Goal: Check status: Check status

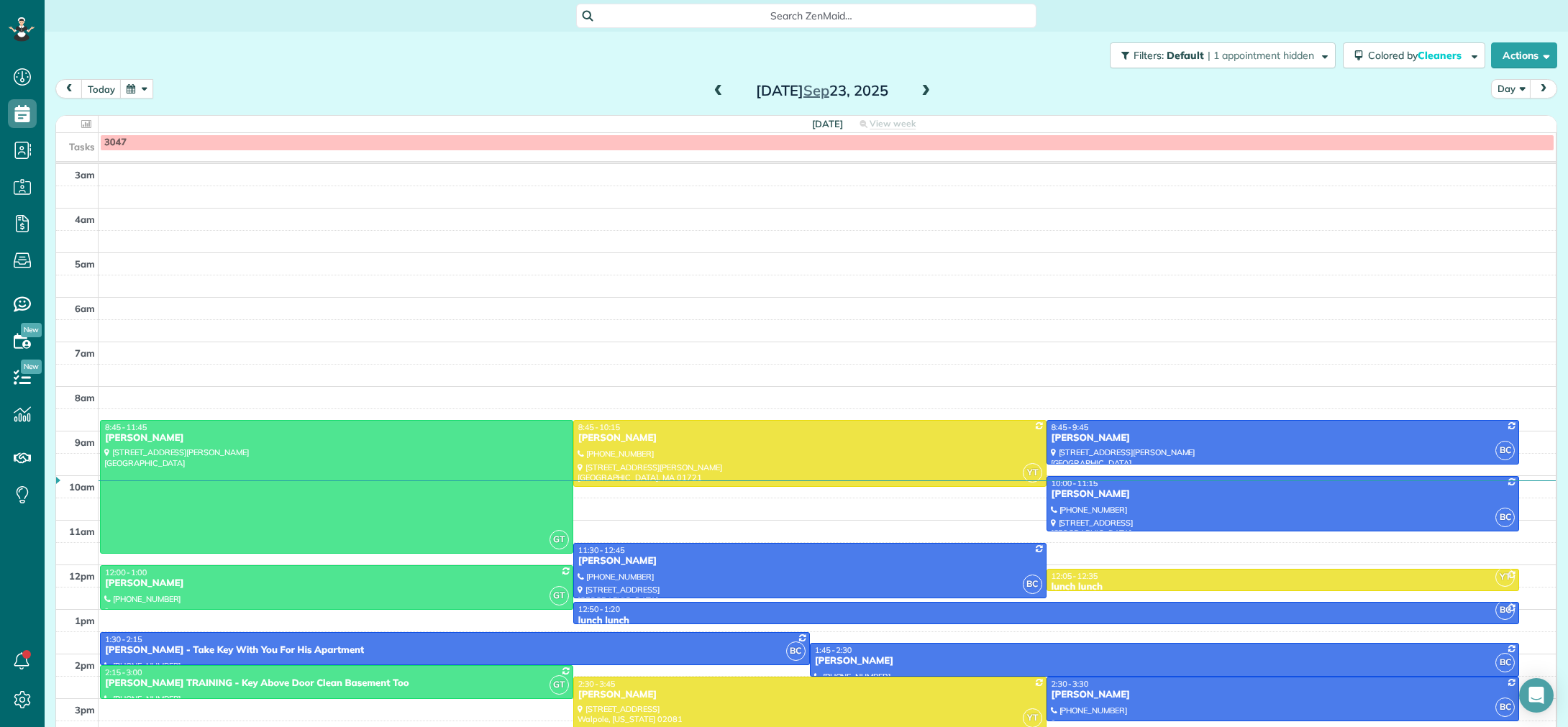
scroll to position [101, 0]
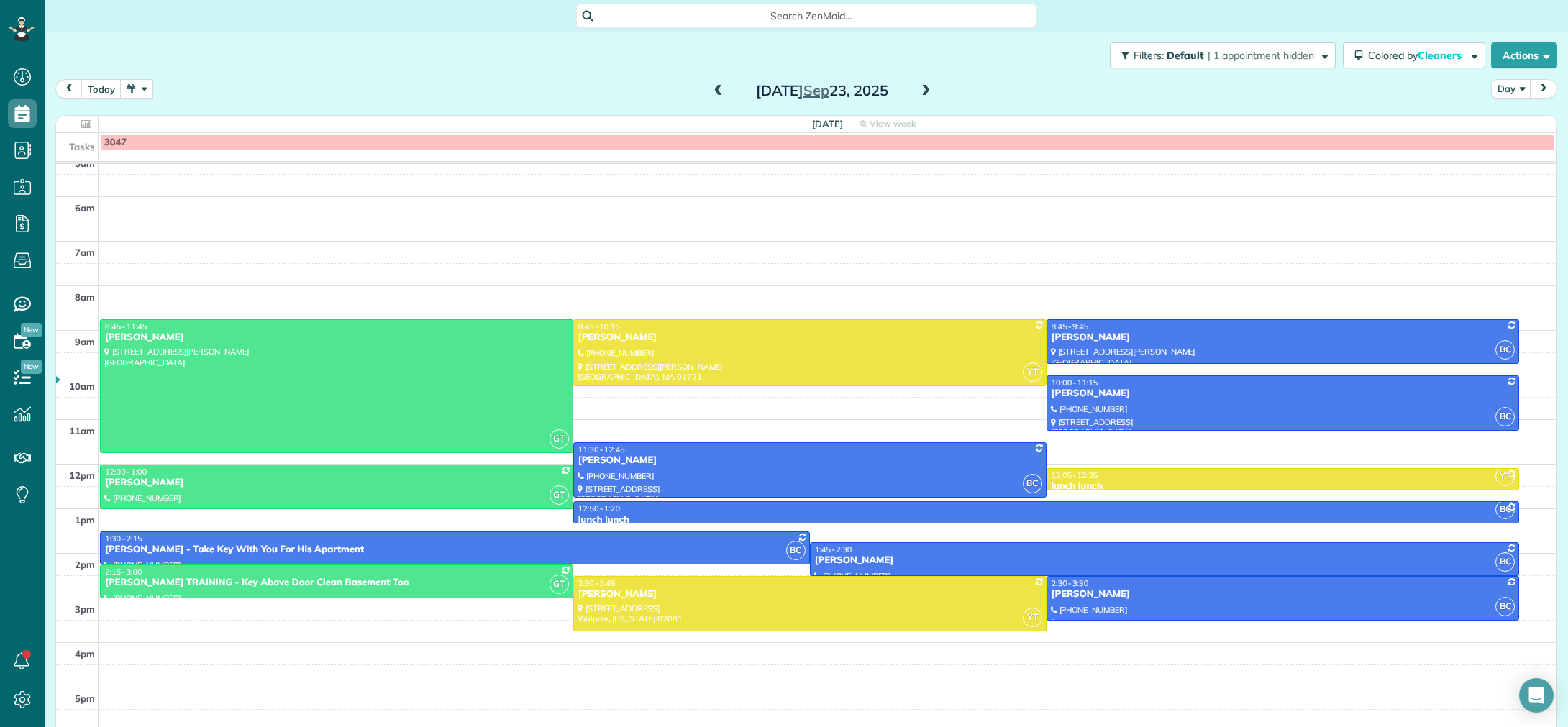
click at [134, 85] on button "button" at bounding box center [137, 88] width 33 height 20
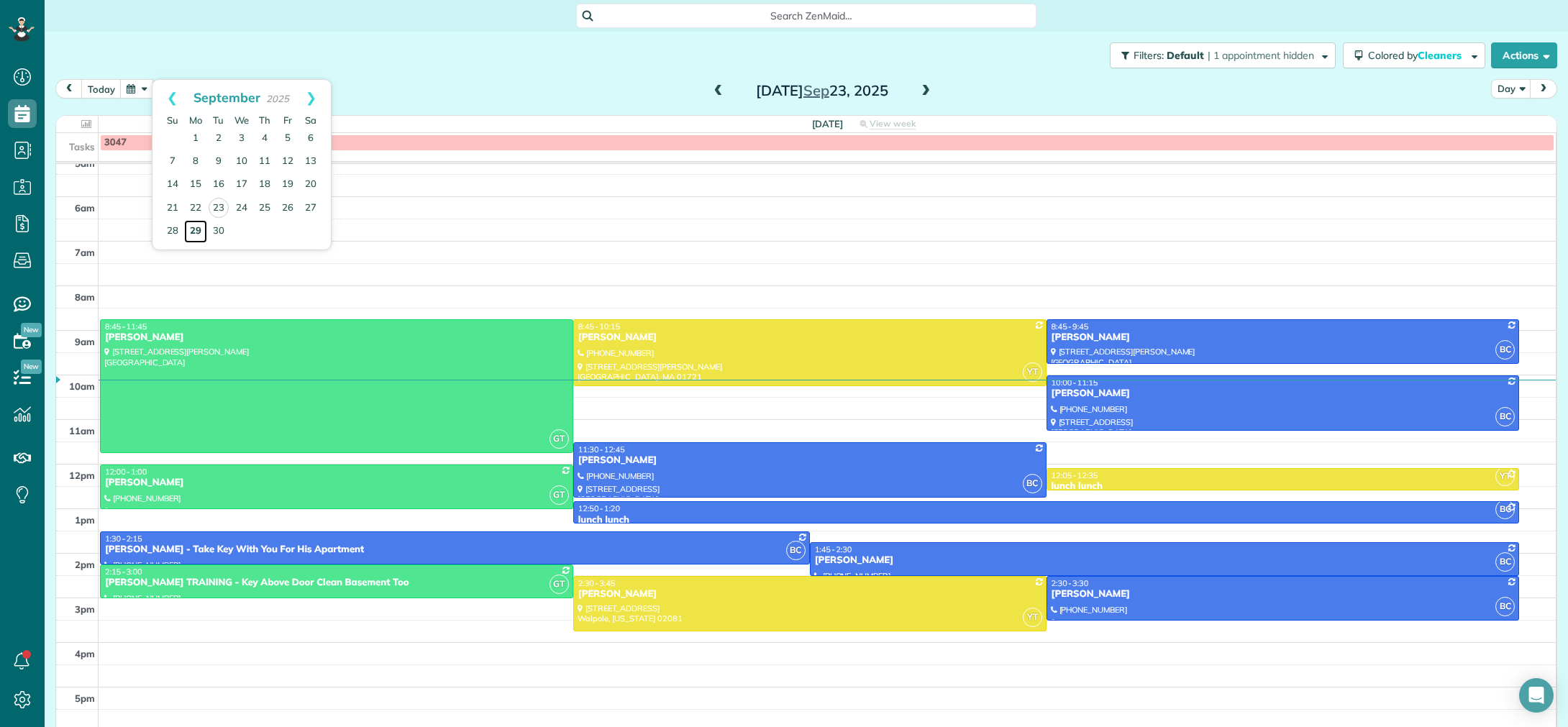
click at [196, 228] on link "29" at bounding box center [196, 232] width 23 height 23
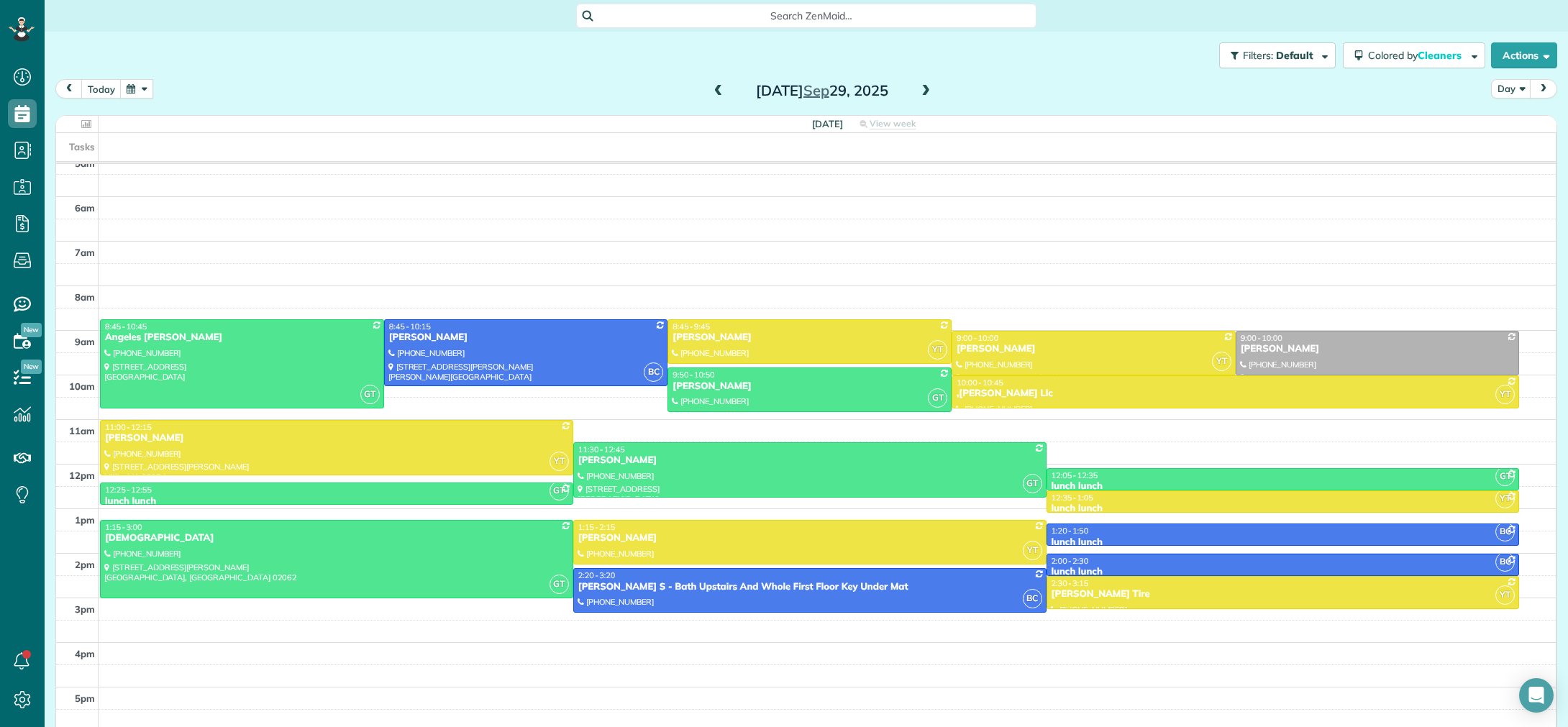
click at [924, 93] on span at bounding box center [926, 91] width 16 height 13
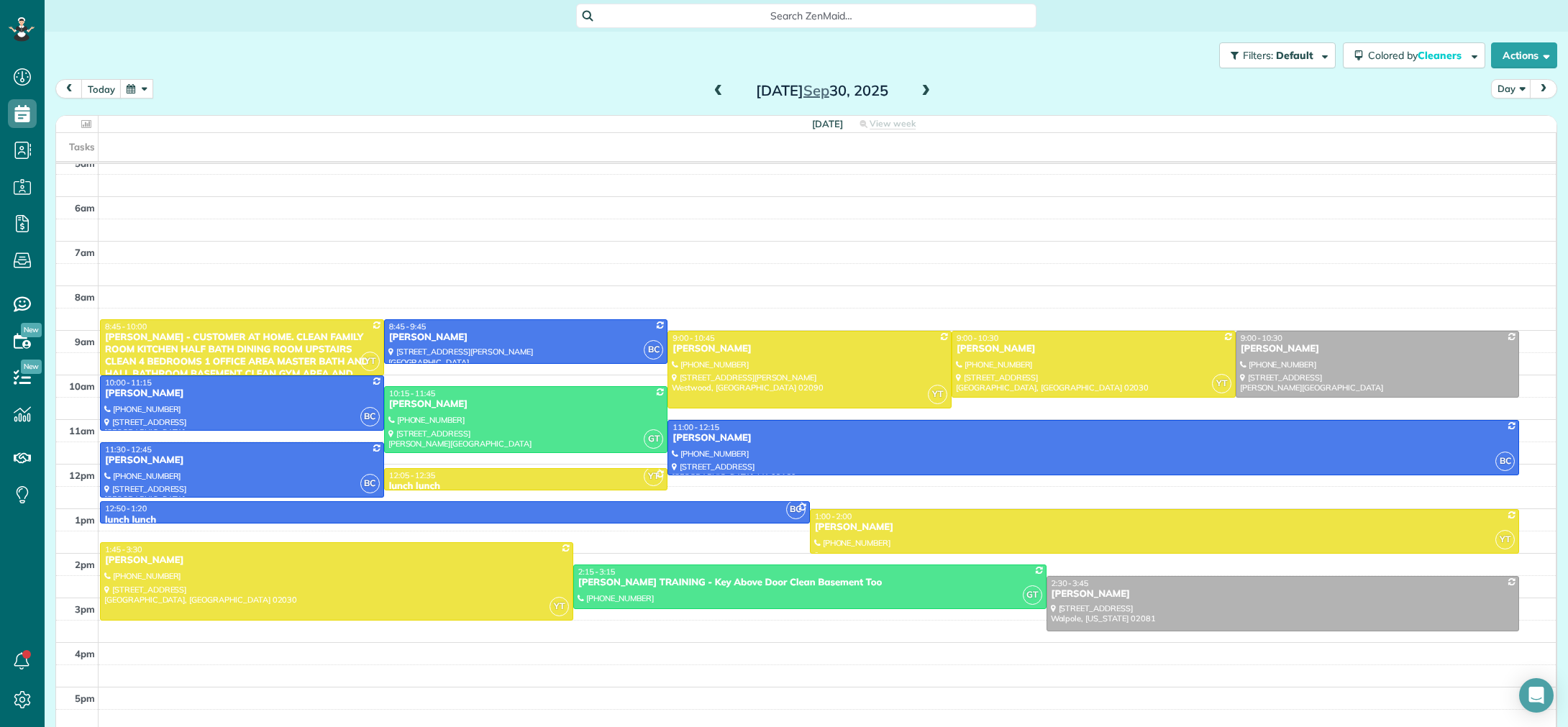
click at [924, 93] on span at bounding box center [926, 91] width 16 height 13
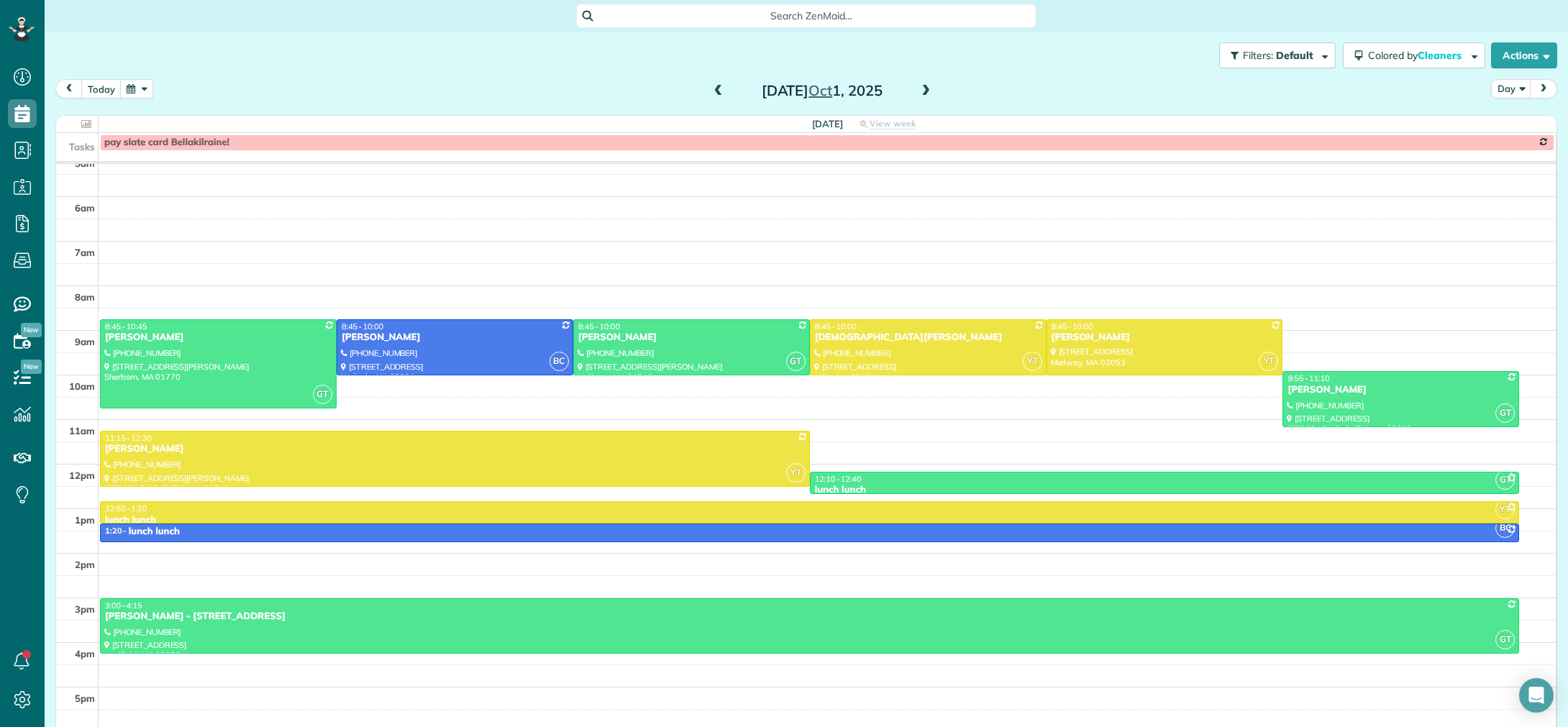
scroll to position [65, 0]
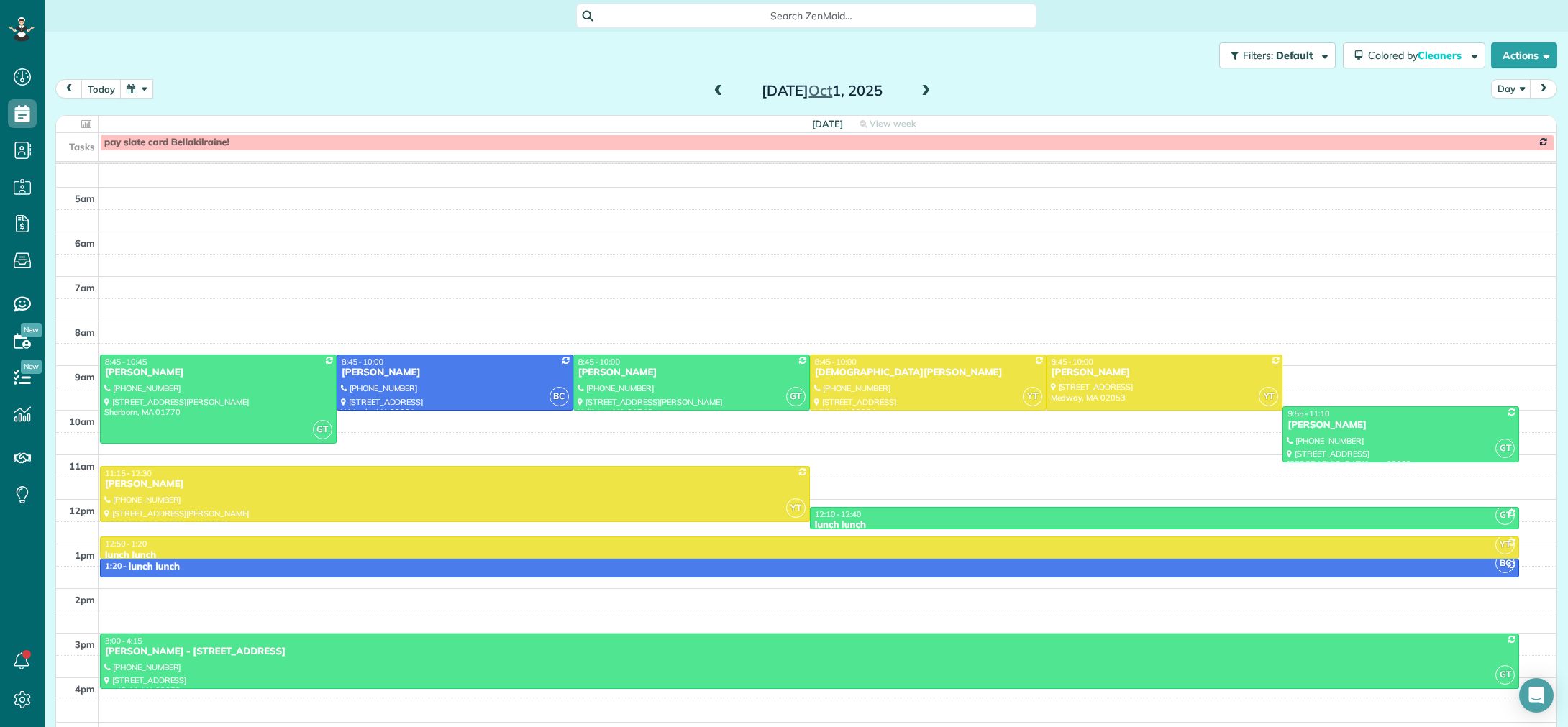
click at [925, 100] on span at bounding box center [926, 91] width 16 height 22
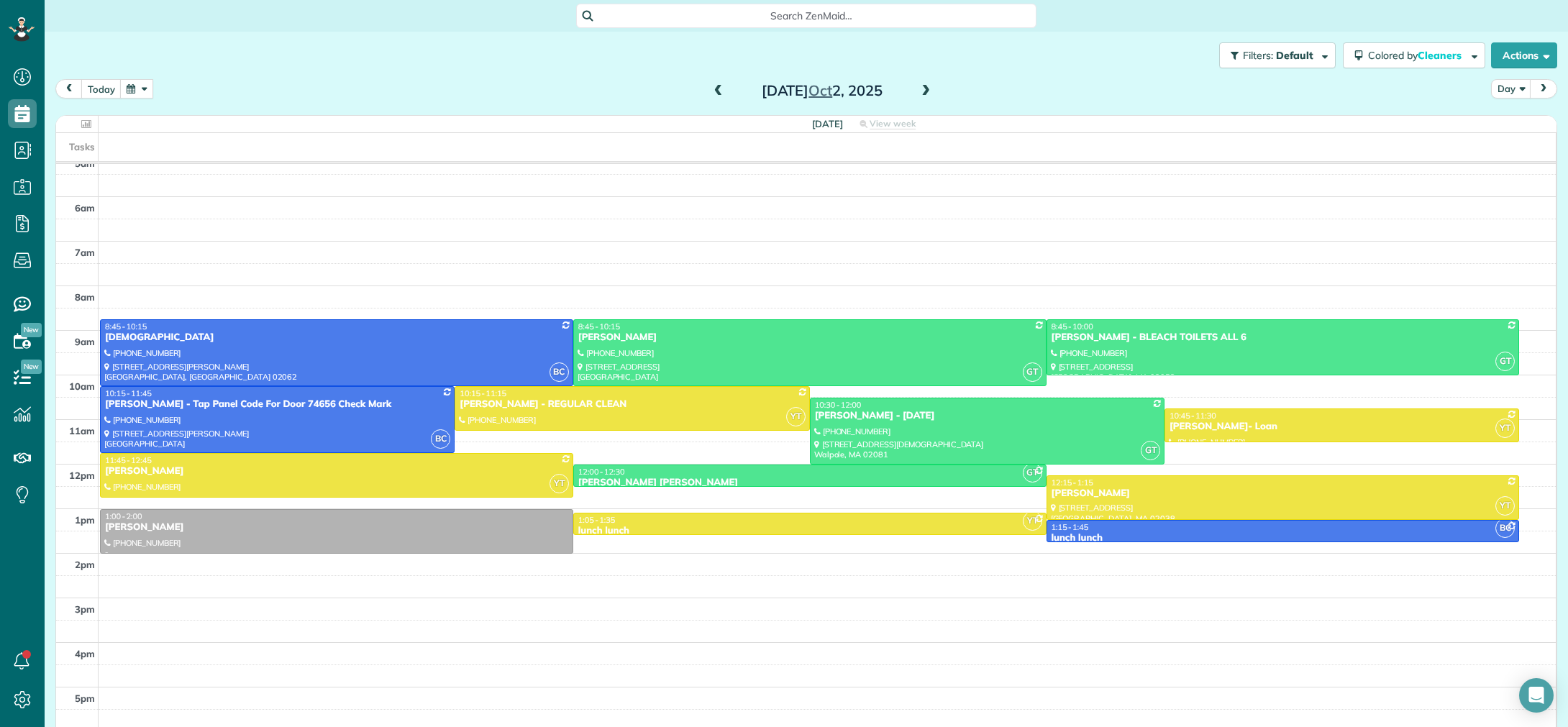
click at [925, 100] on span at bounding box center [926, 91] width 16 height 22
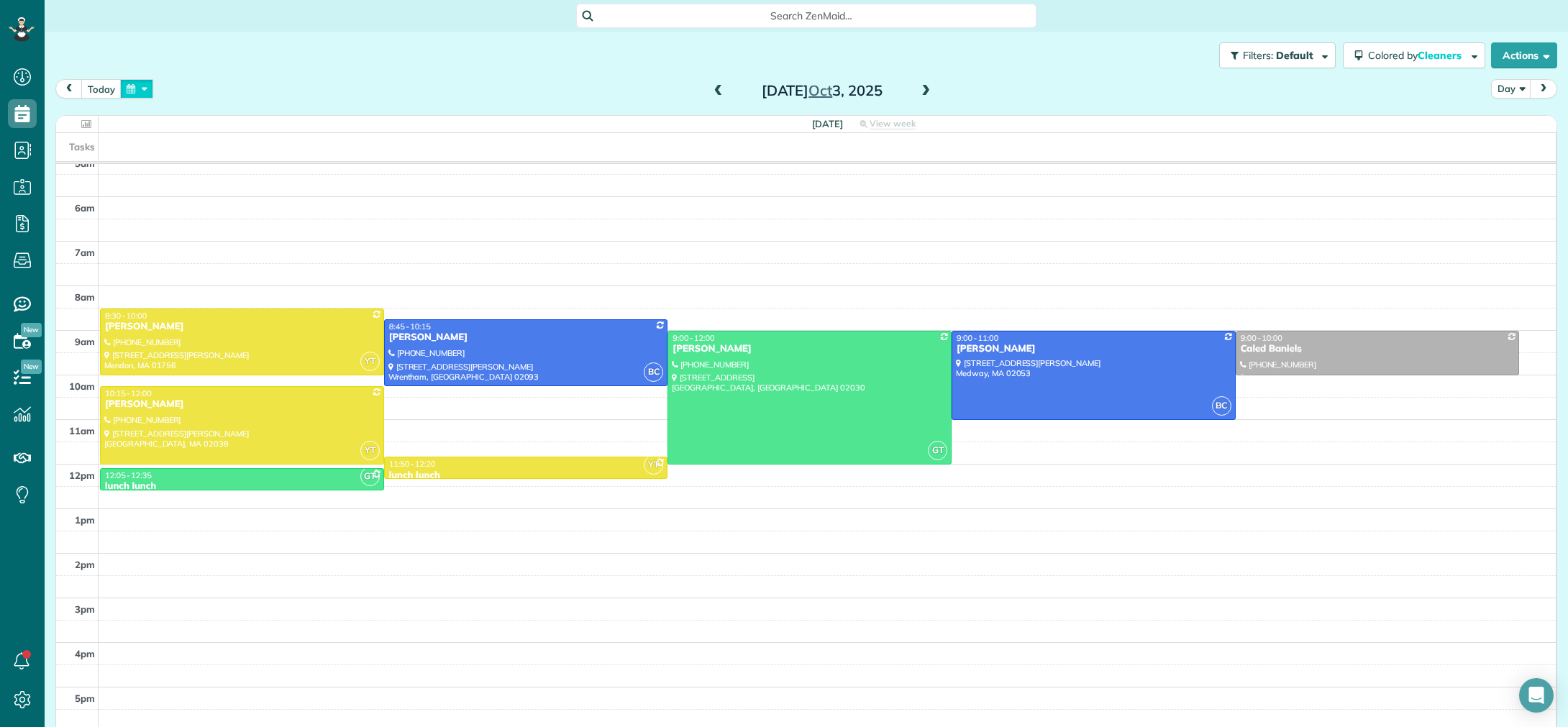
click at [133, 87] on button "button" at bounding box center [137, 88] width 33 height 20
click at [195, 231] on link "29" at bounding box center [196, 232] width 23 height 23
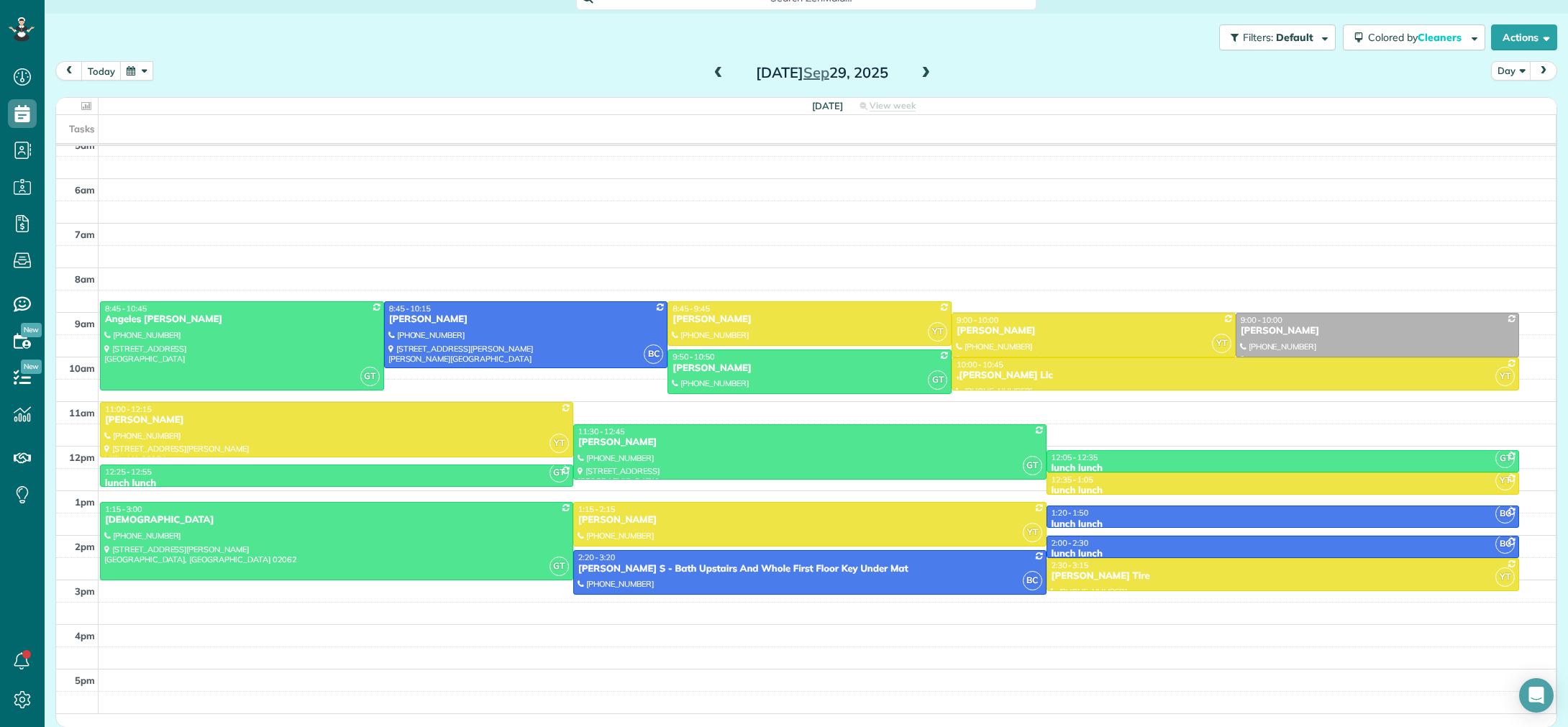
scroll to position [17, 0]
click at [928, 69] on span at bounding box center [926, 74] width 16 height 13
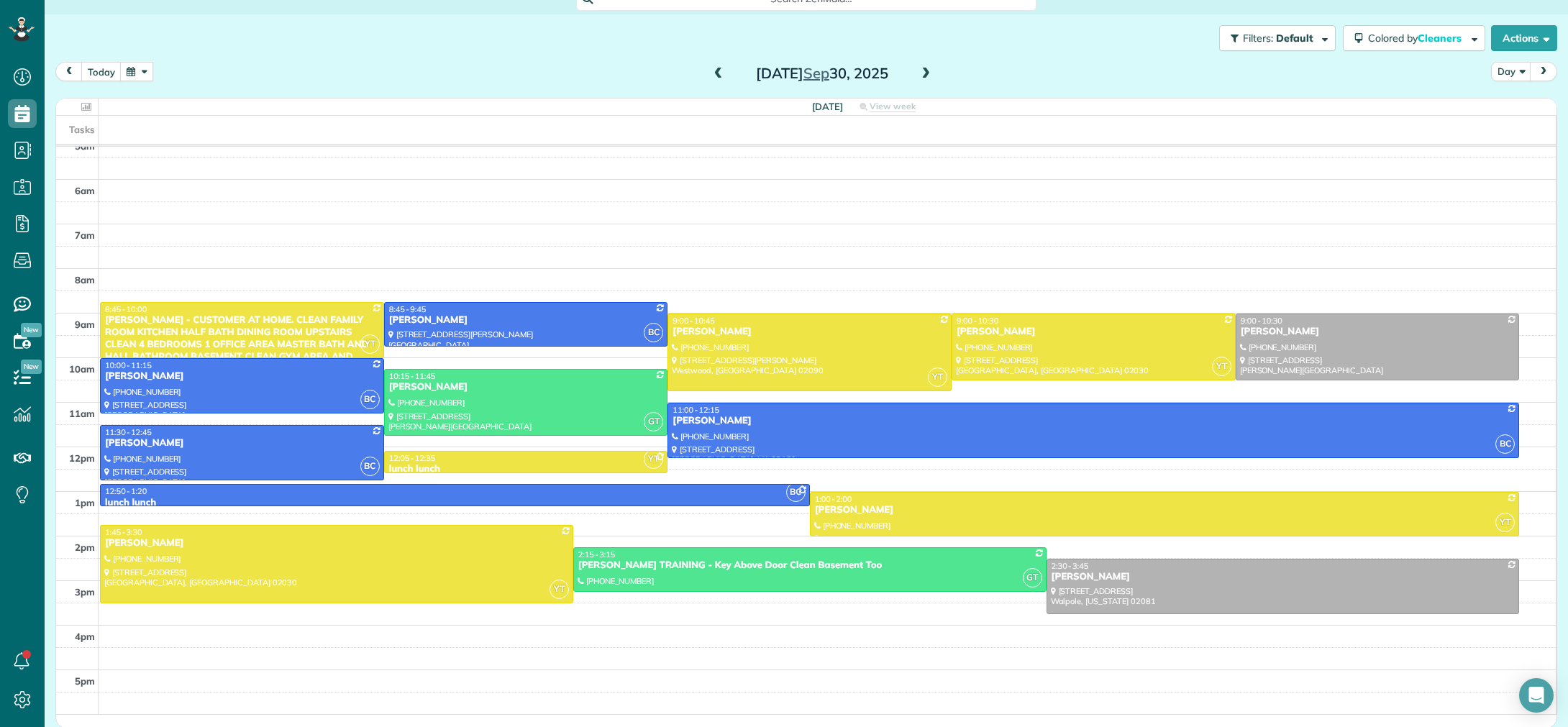
click at [927, 71] on span at bounding box center [926, 74] width 16 height 13
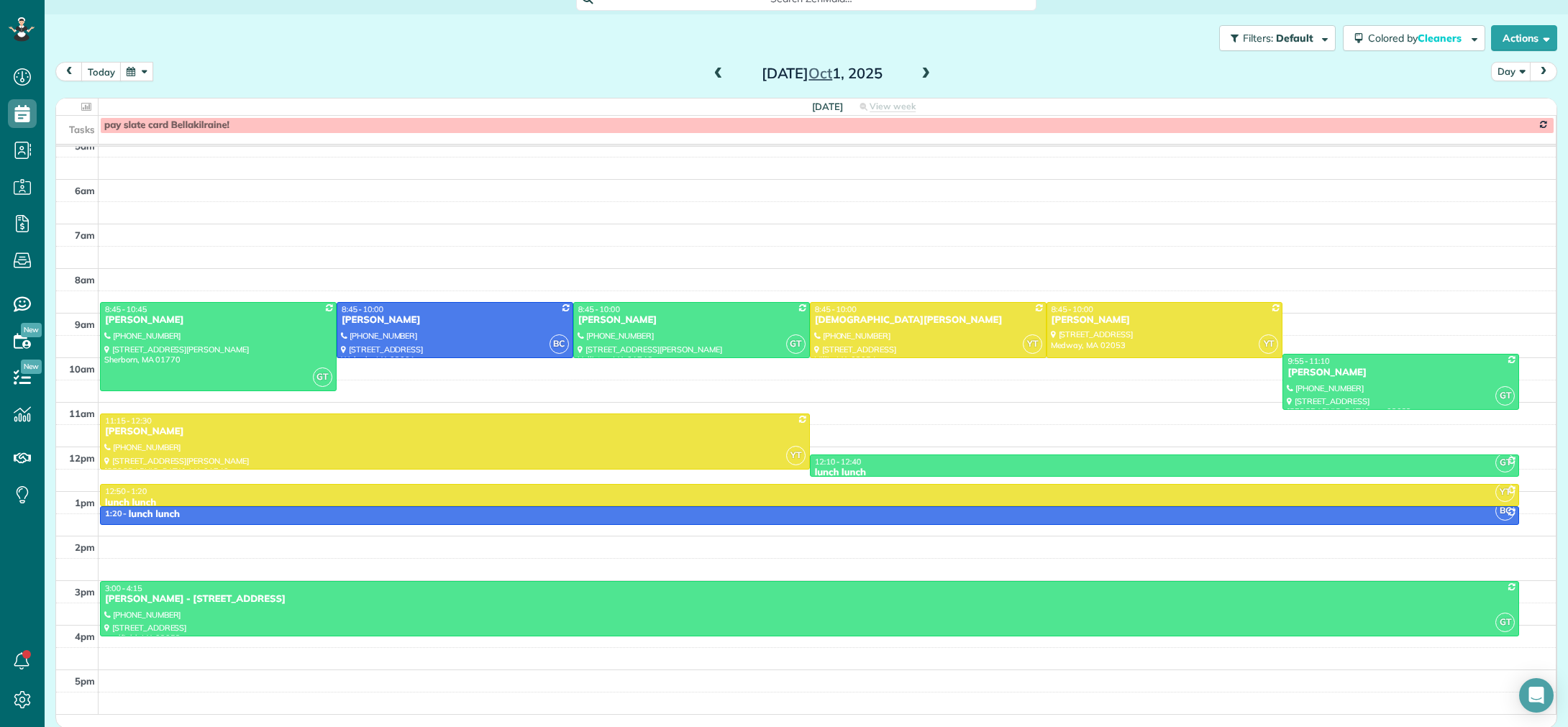
click at [927, 72] on span at bounding box center [926, 74] width 16 height 13
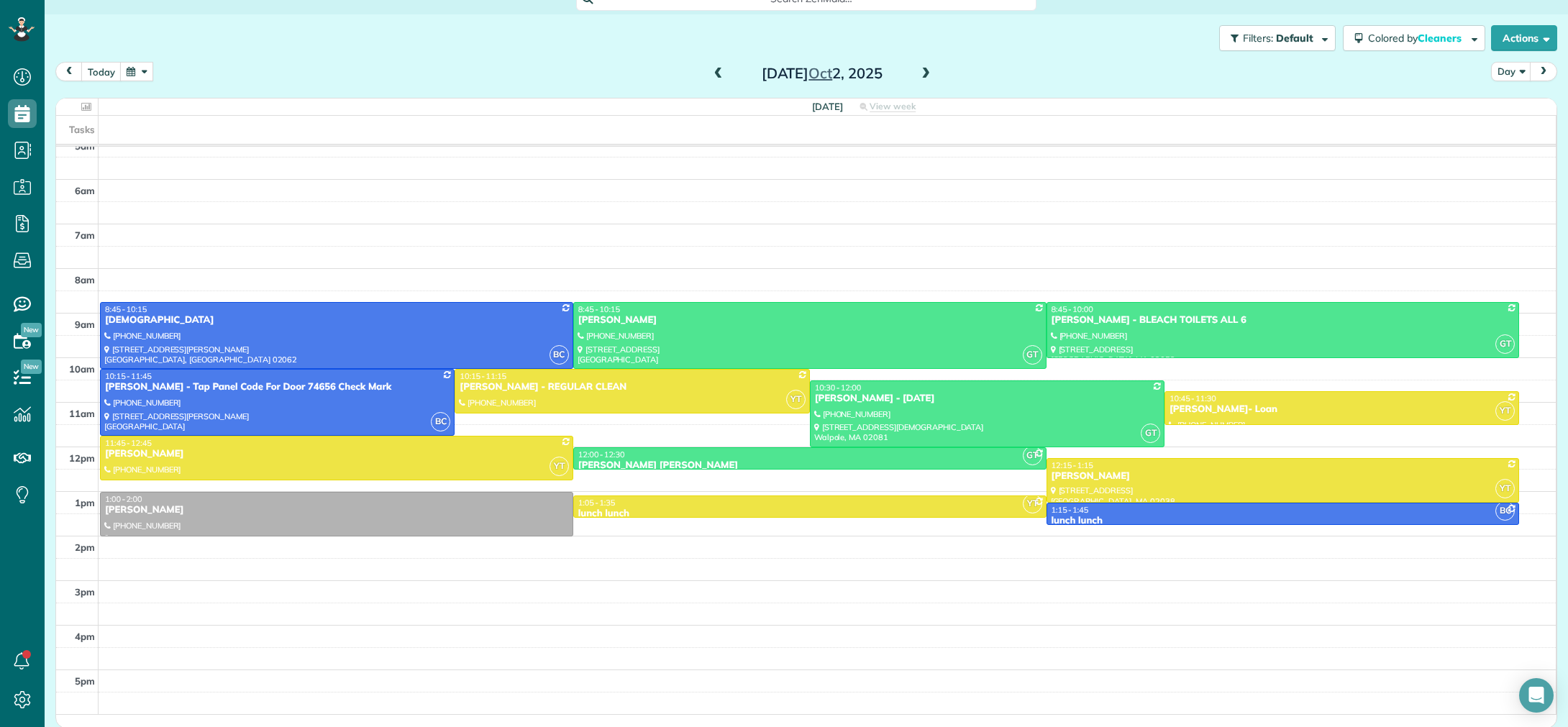
click at [721, 77] on span at bounding box center [719, 74] width 16 height 13
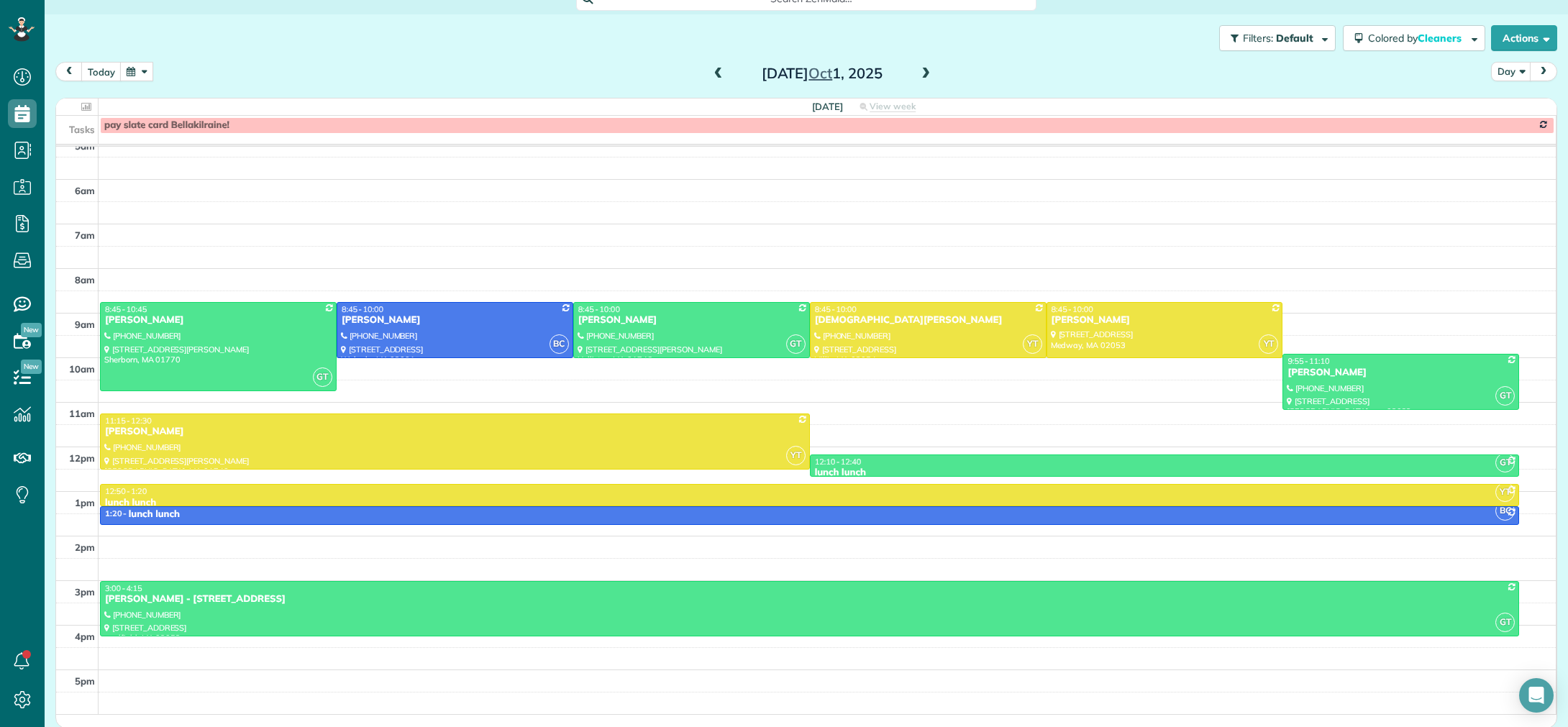
click at [721, 77] on span at bounding box center [719, 74] width 16 height 13
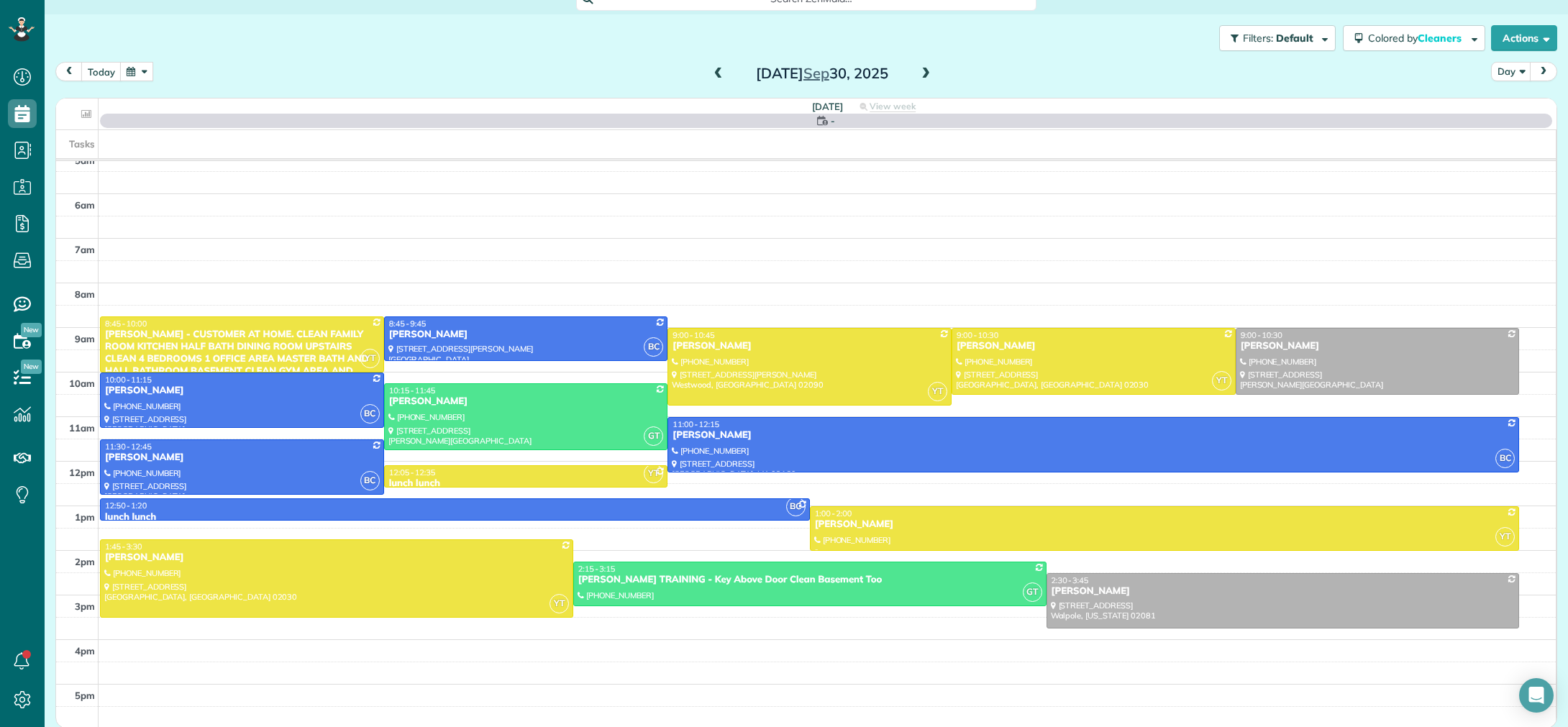
click at [721, 77] on span at bounding box center [719, 74] width 16 height 13
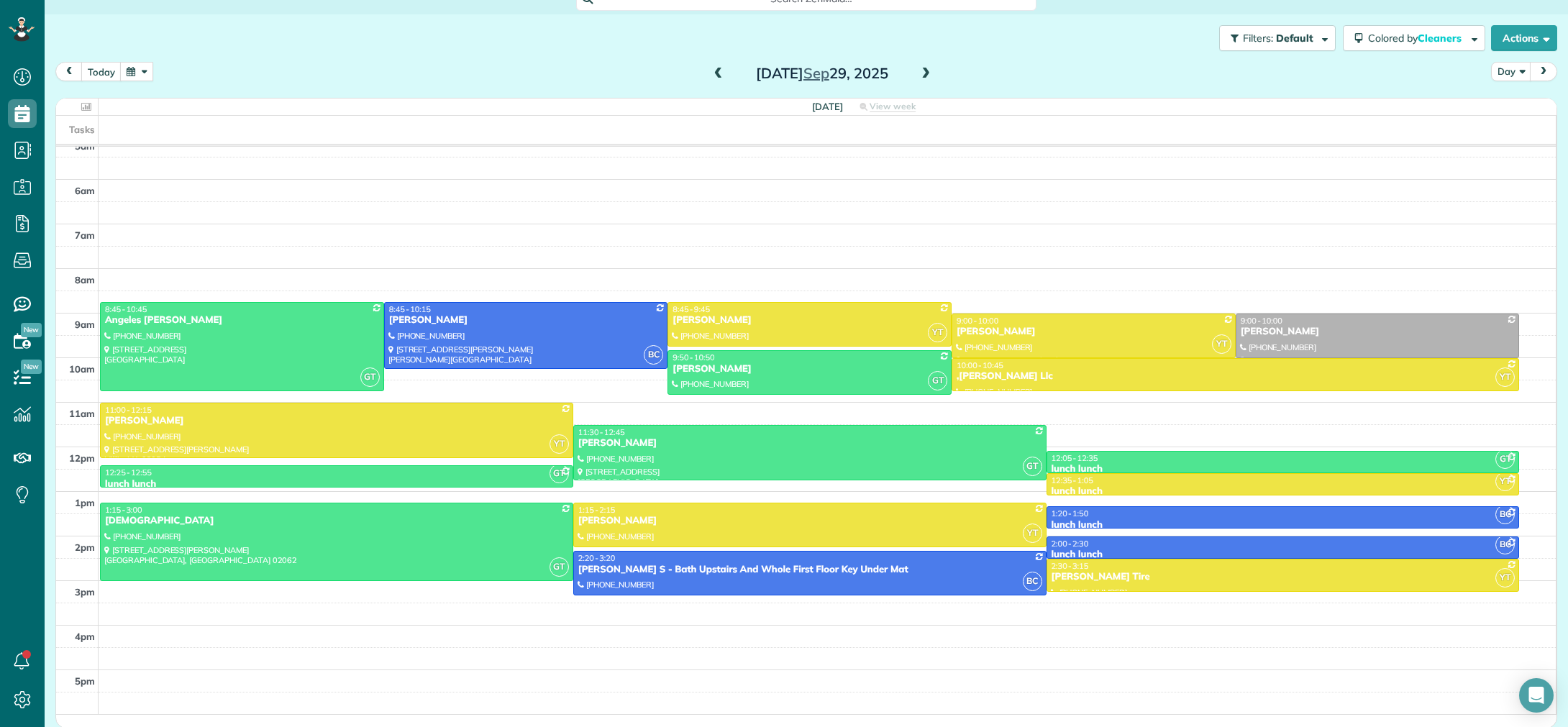
click at [927, 77] on span at bounding box center [926, 74] width 16 height 13
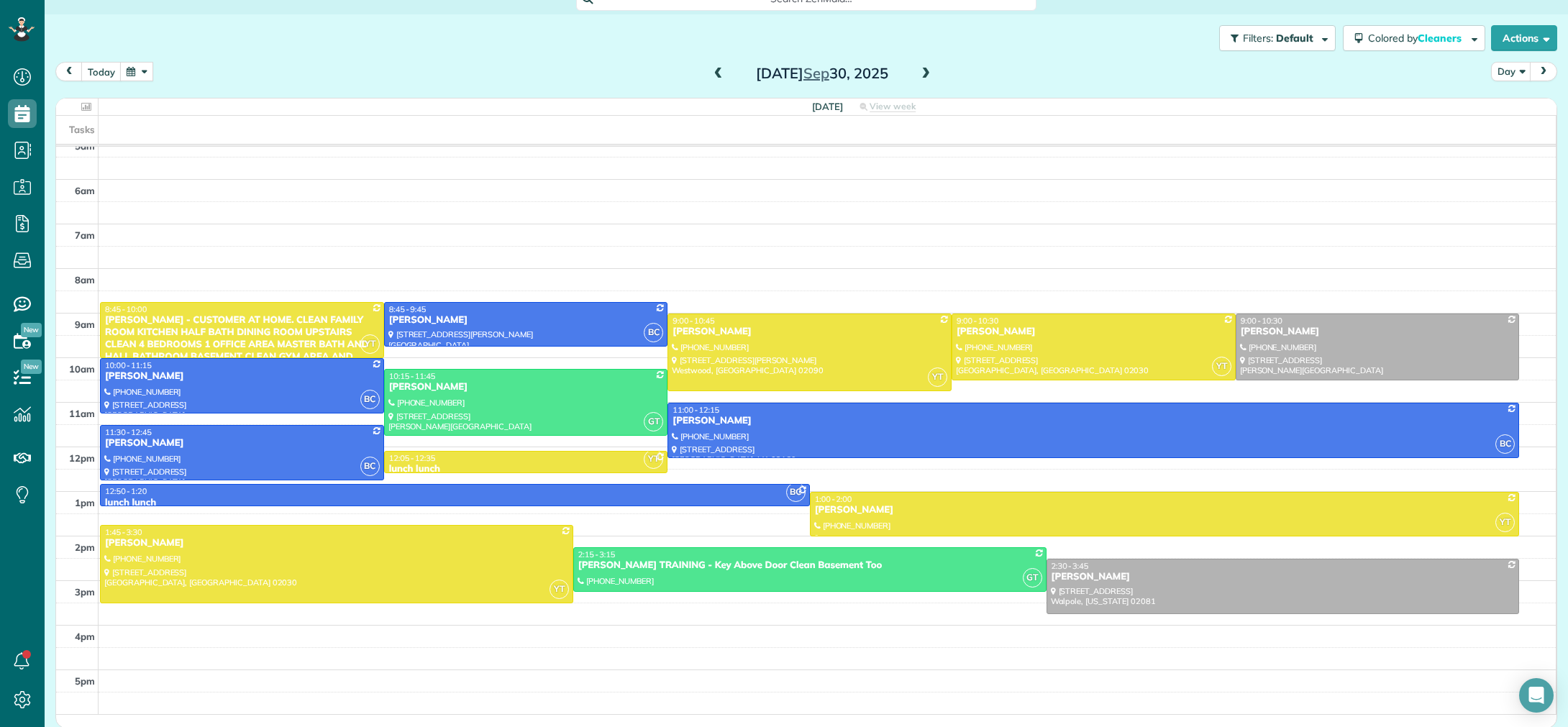
click at [927, 77] on span at bounding box center [926, 74] width 16 height 13
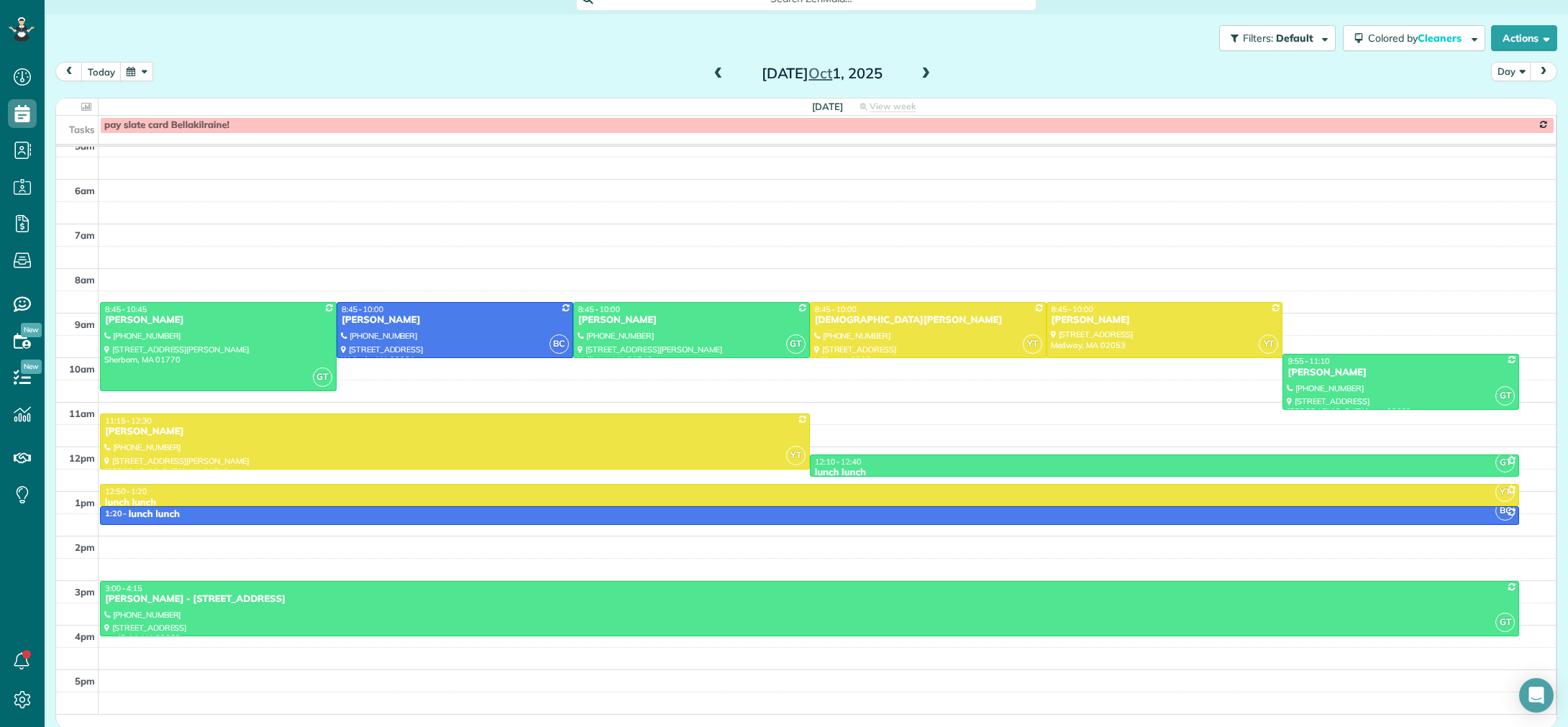
click at [927, 77] on span at bounding box center [926, 74] width 16 height 13
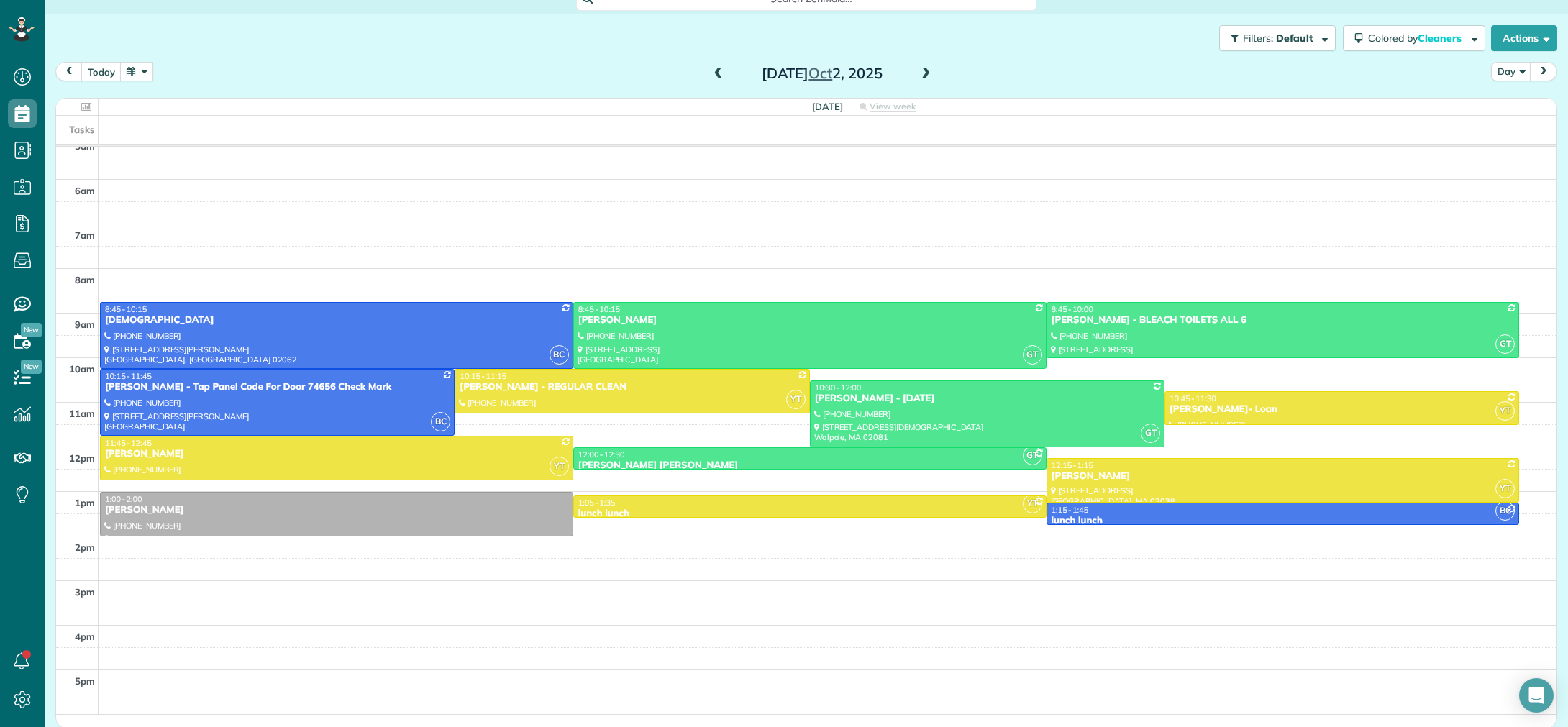
click at [927, 70] on span at bounding box center [926, 74] width 16 height 13
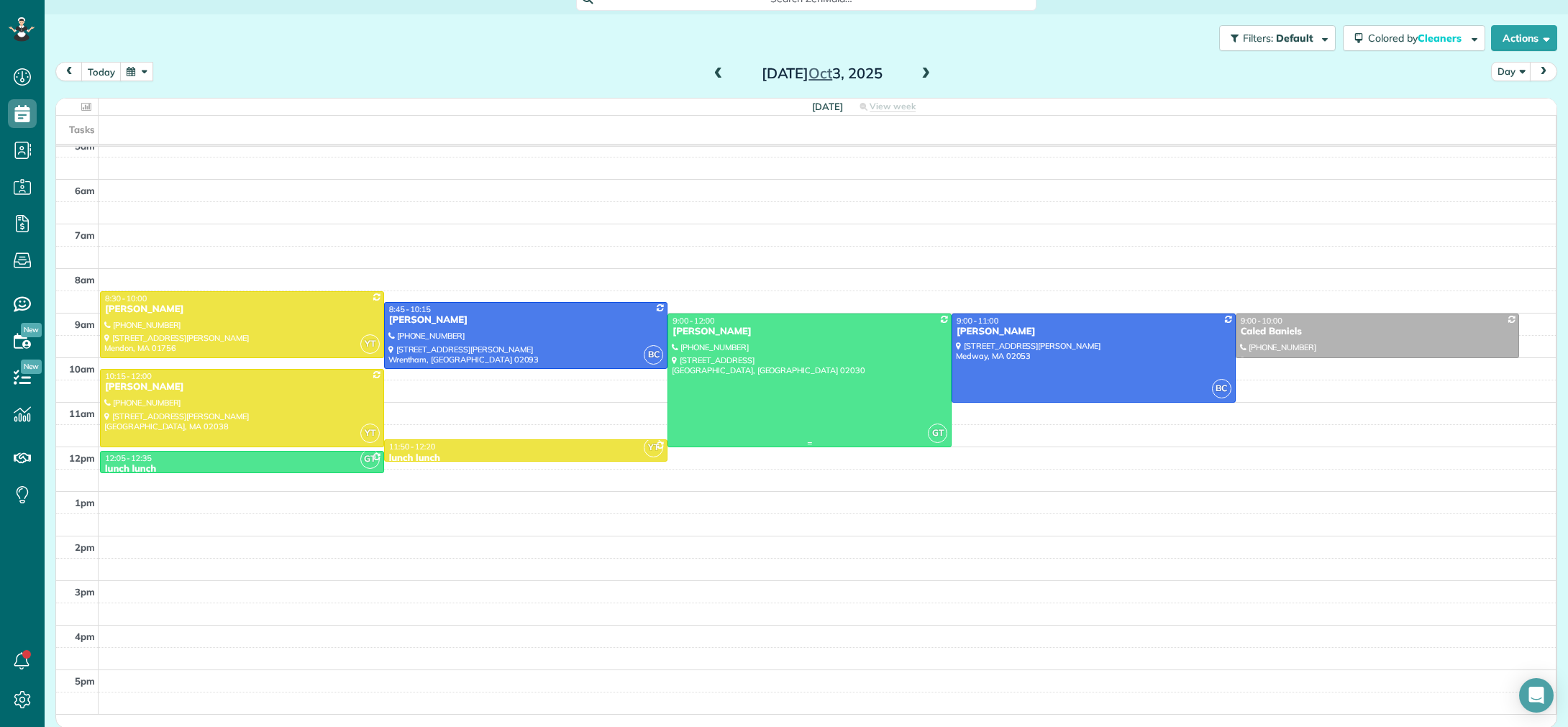
click at [772, 363] on div at bounding box center [809, 380] width 283 height 133
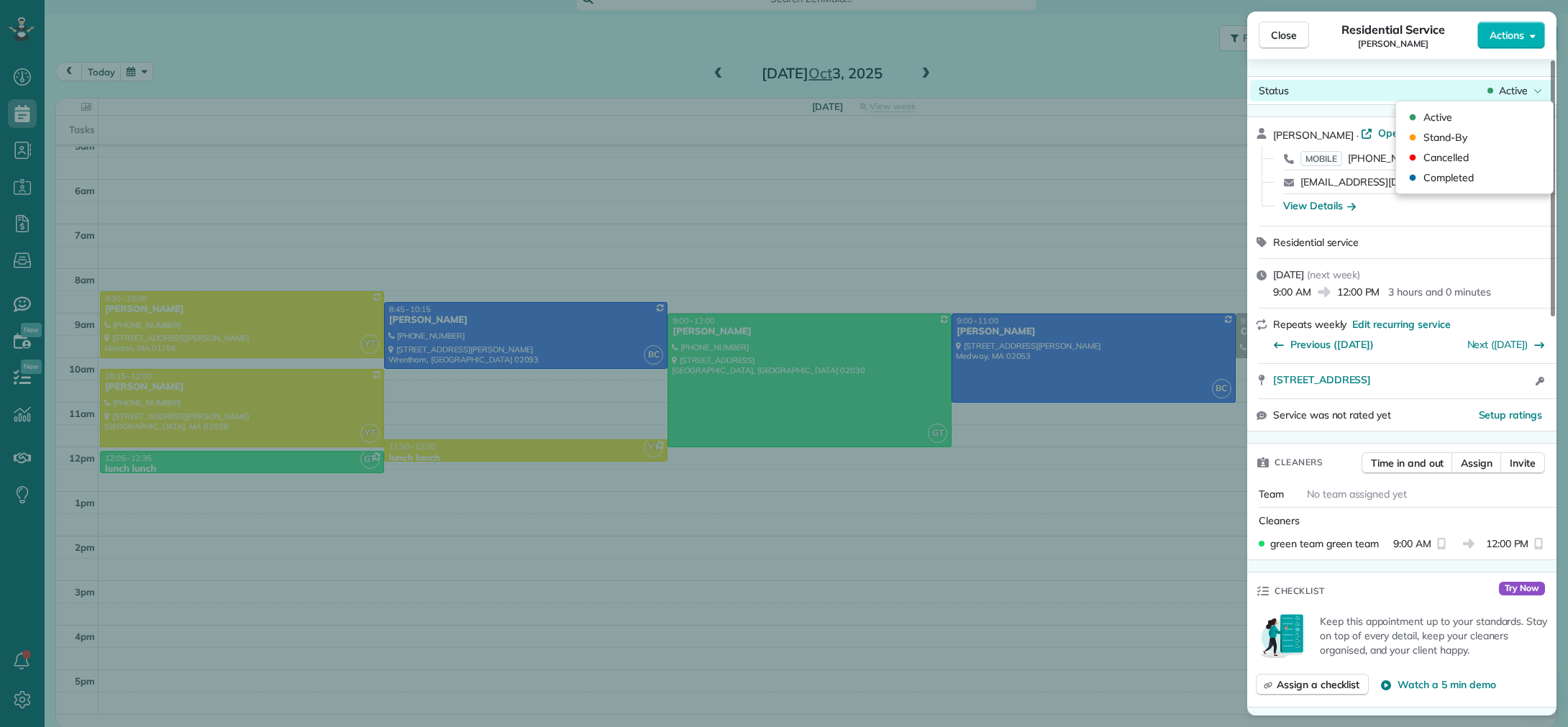
click at [1514, 93] on span "Active" at bounding box center [1514, 91] width 29 height 14
click at [1482, 151] on div "Cancelled" at bounding box center [1475, 157] width 146 height 20
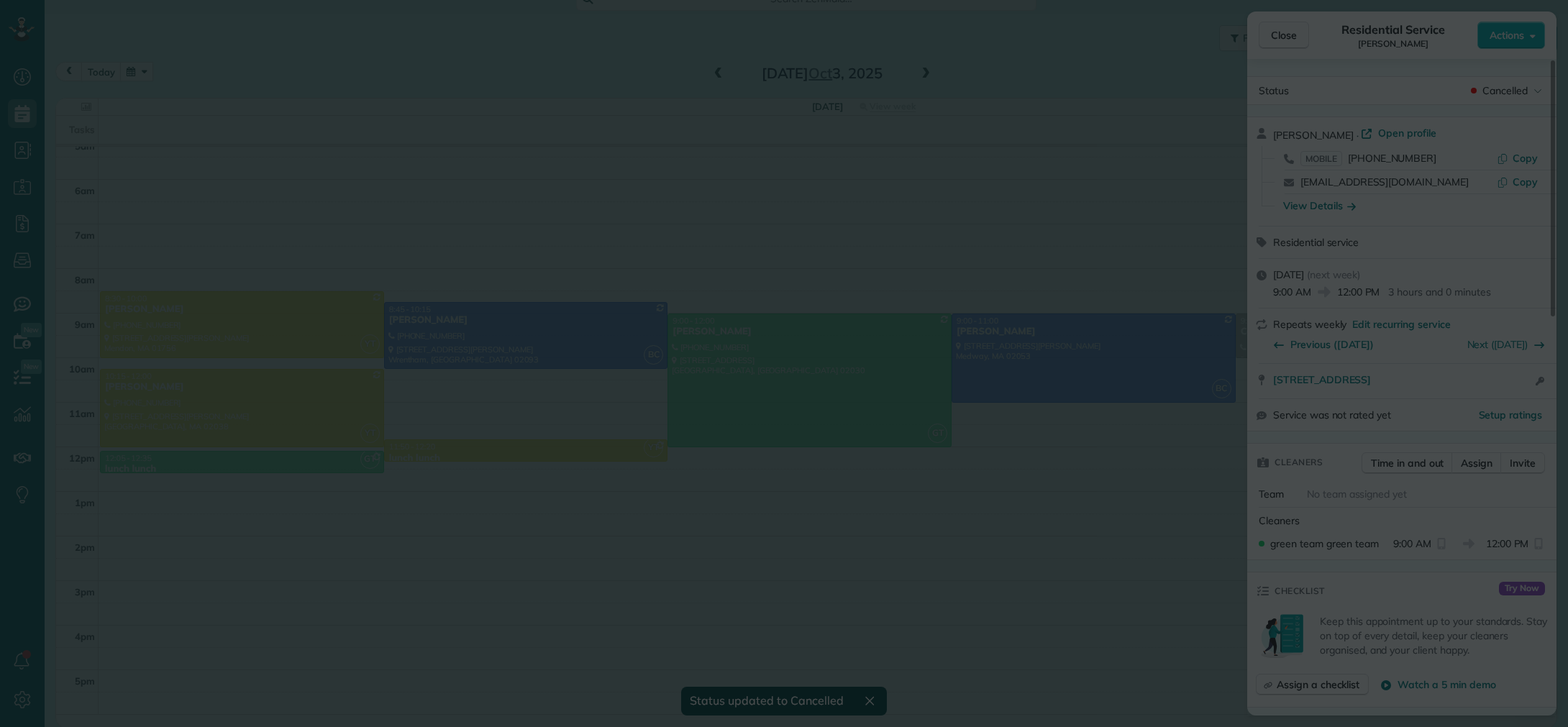
click at [1281, 35] on body "Dashboard Scheduling Calendar View List View Dispatch View - Weekly scheduling …" at bounding box center [784, 364] width 1568 height 727
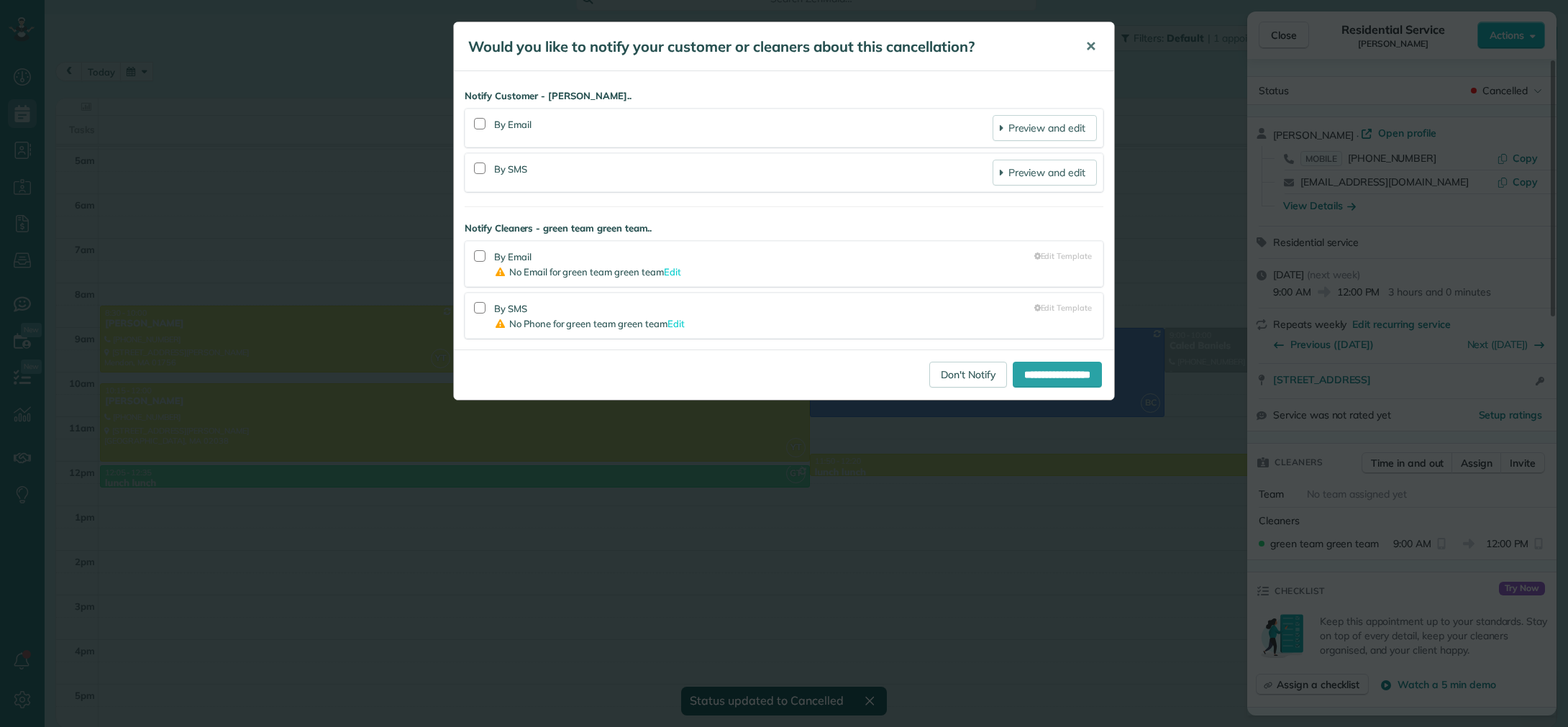
click at [1095, 42] on span "✕" at bounding box center [1090, 46] width 11 height 17
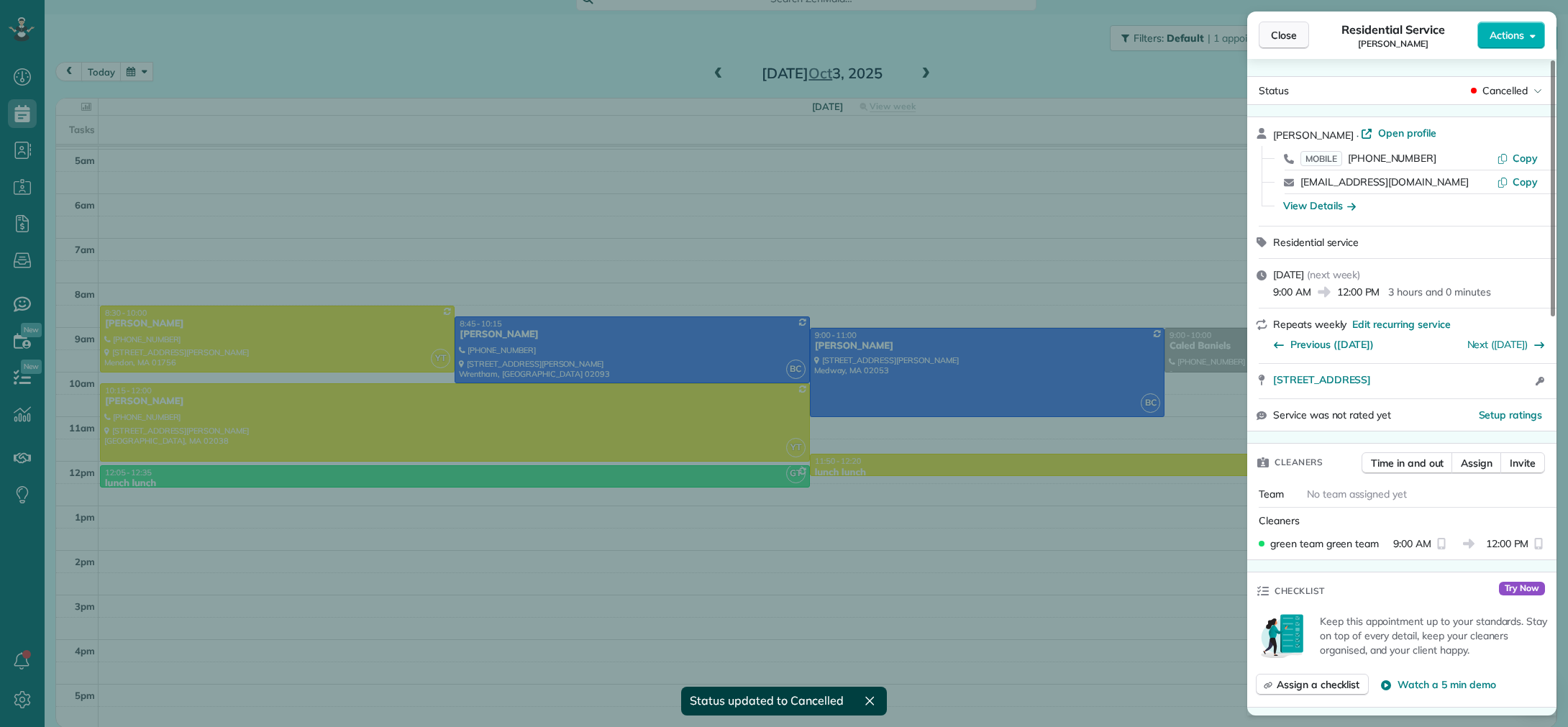
click at [1294, 33] on span "Close" at bounding box center [1284, 35] width 26 height 14
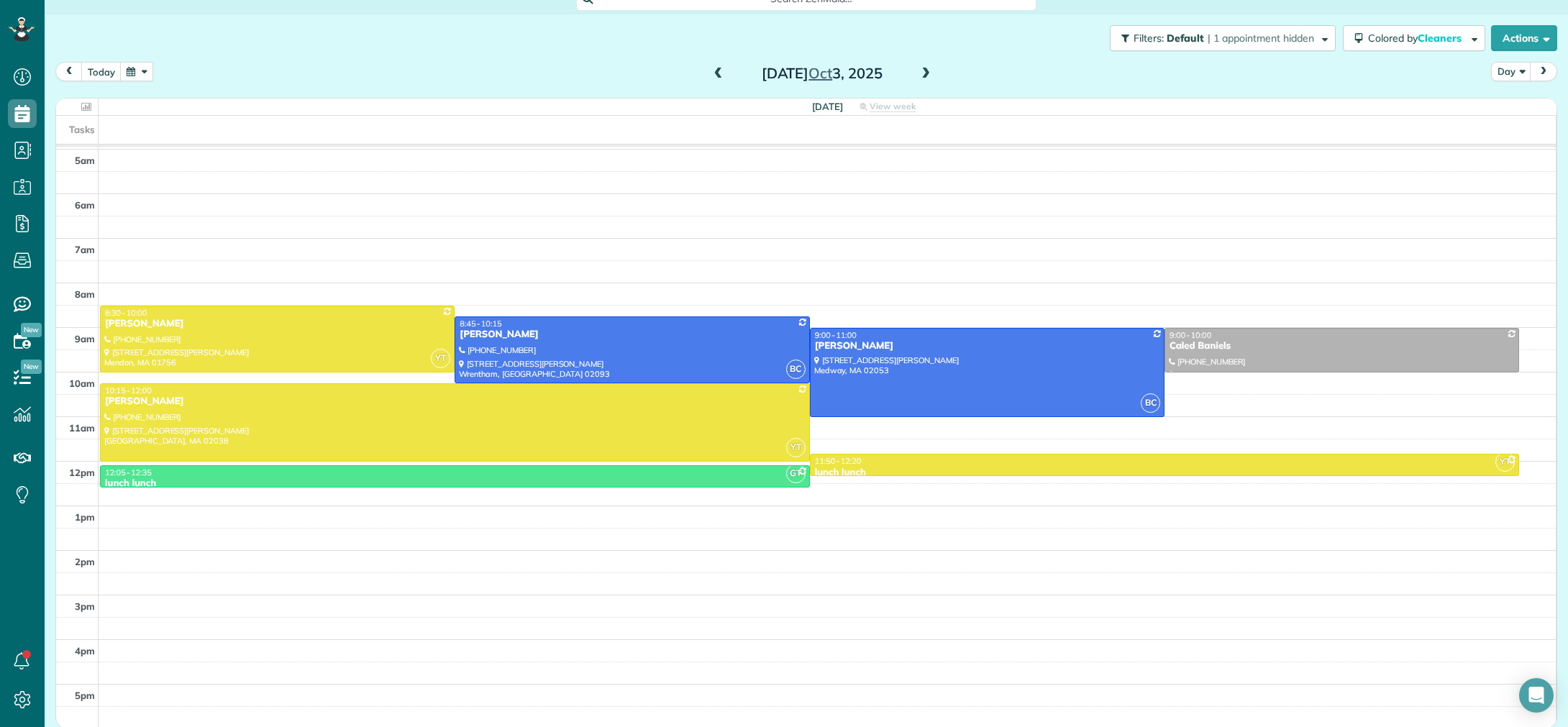
scroll to position [19, 0]
